Goal: Task Accomplishment & Management: Use online tool/utility

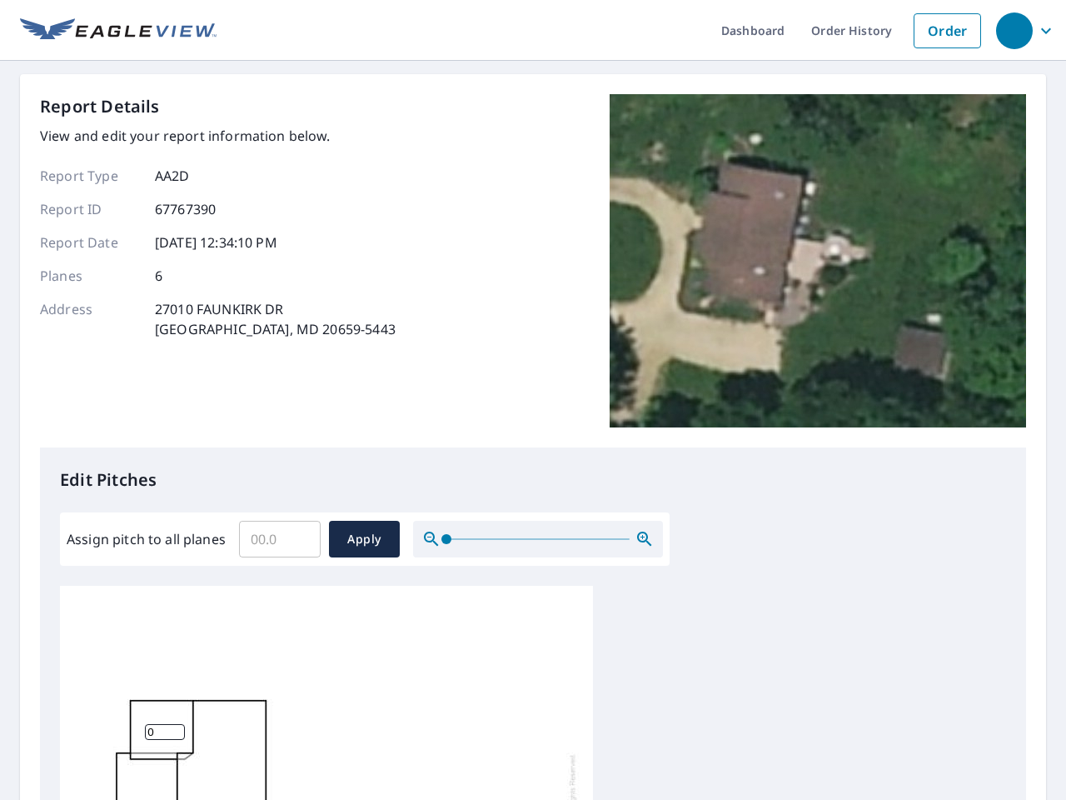
click at [533, 400] on div "Report Details View and edit your report information below. Report Type AA2D Re…" at bounding box center [533, 270] width 986 height 353
click at [1014, 30] on div "button" at bounding box center [1014, 30] width 37 height 37
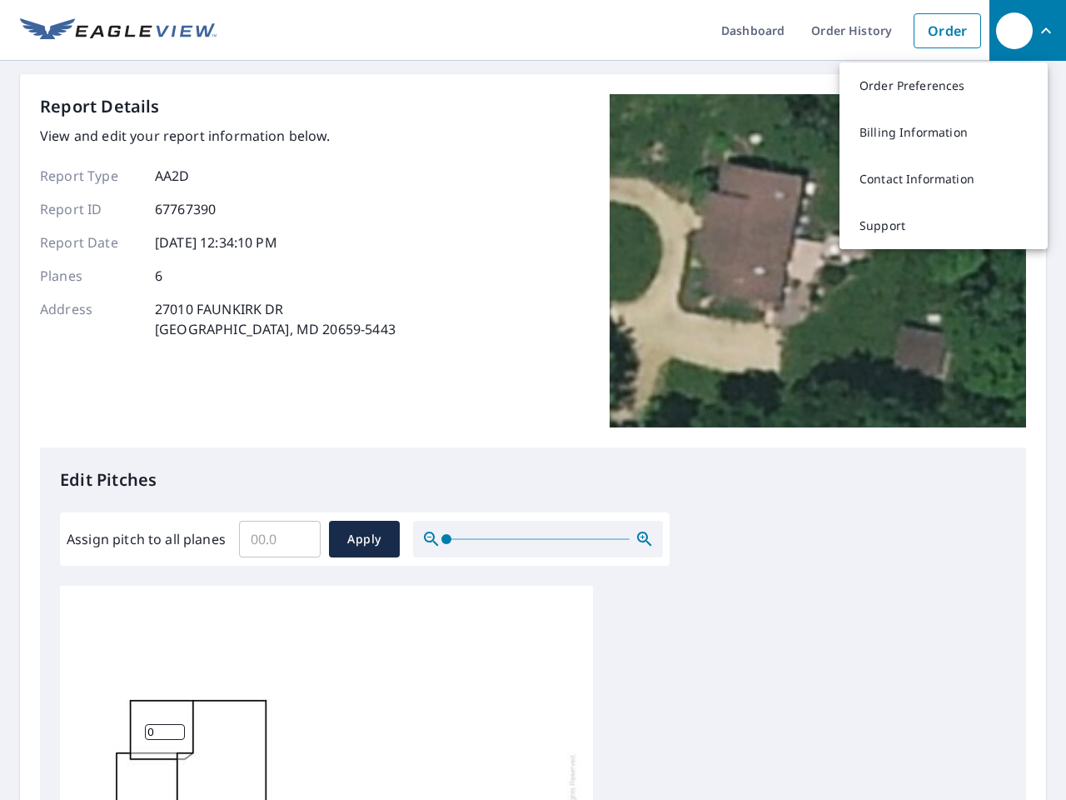
click at [280, 539] on input "Assign pitch to all planes" at bounding box center [280, 539] width 82 height 47
click at [364, 539] on span "Apply" at bounding box center [364, 539] width 44 height 21
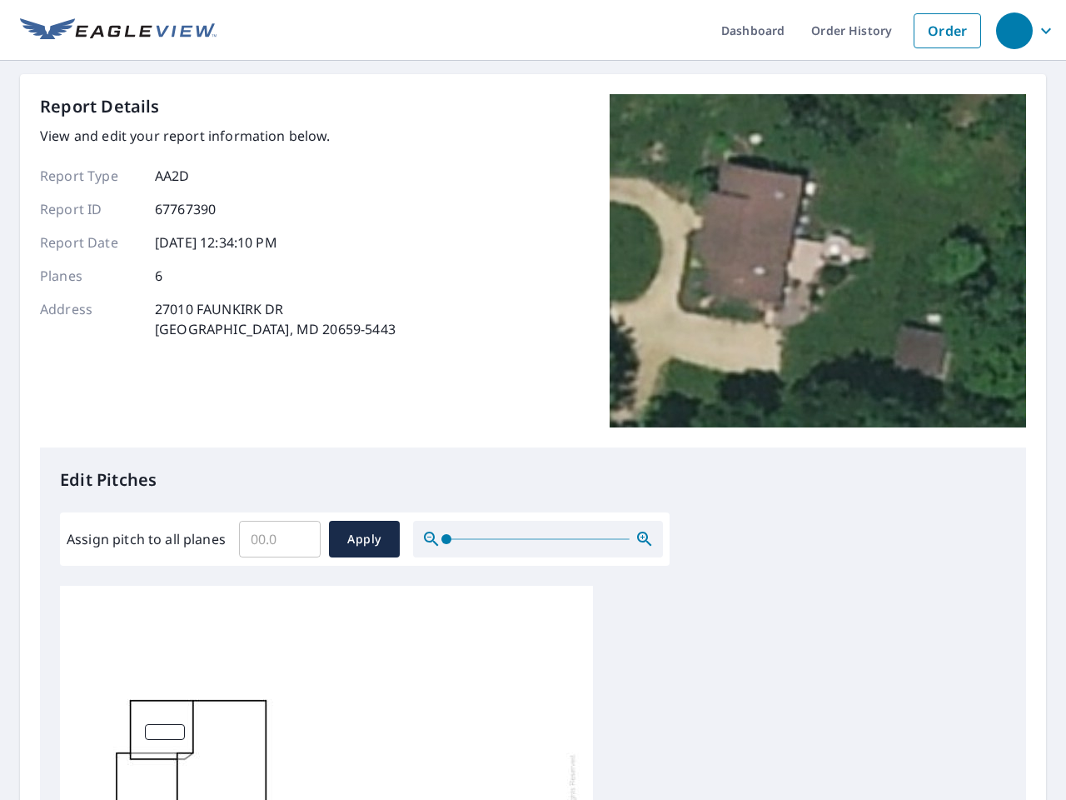
click at [645, 539] on icon "button" at bounding box center [645, 539] width 20 height 20
